Goal: Task Accomplishment & Management: Manage account settings

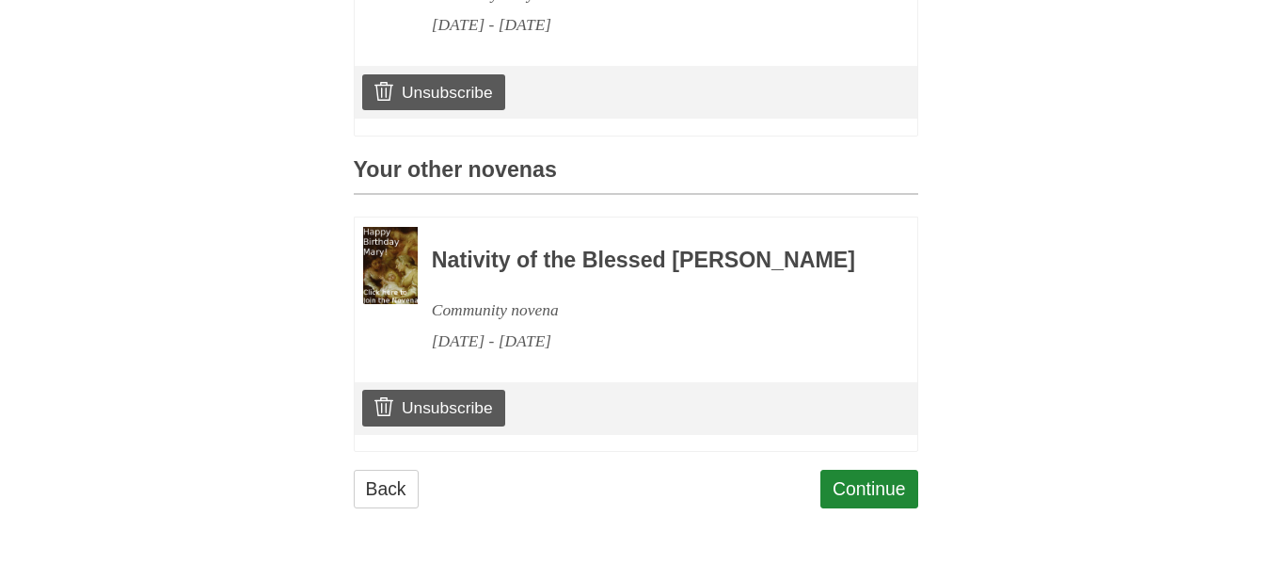
scroll to position [742, 0]
click at [438, 415] on link "Unsubscribe" at bounding box center [433, 408] width 142 height 36
click at [438, 400] on link "Unsubscribe" at bounding box center [433, 408] width 142 height 36
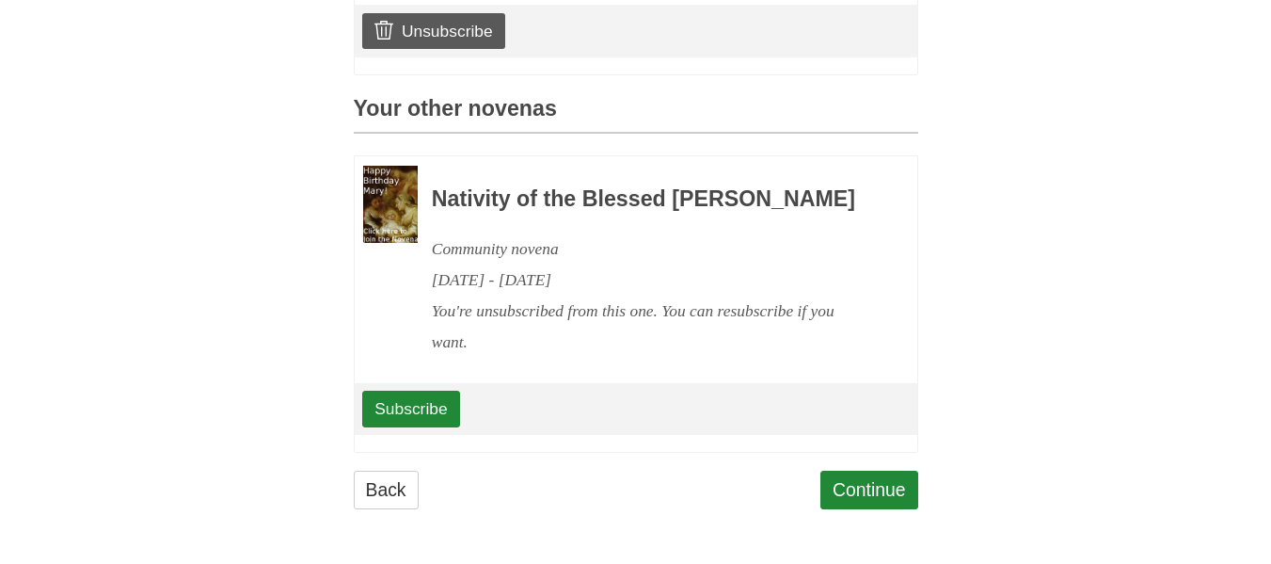
scroll to position [804, 0]
click at [892, 487] on link "Continue" at bounding box center [869, 489] width 98 height 39
